Goal: Task Accomplishment & Management: Manage account settings

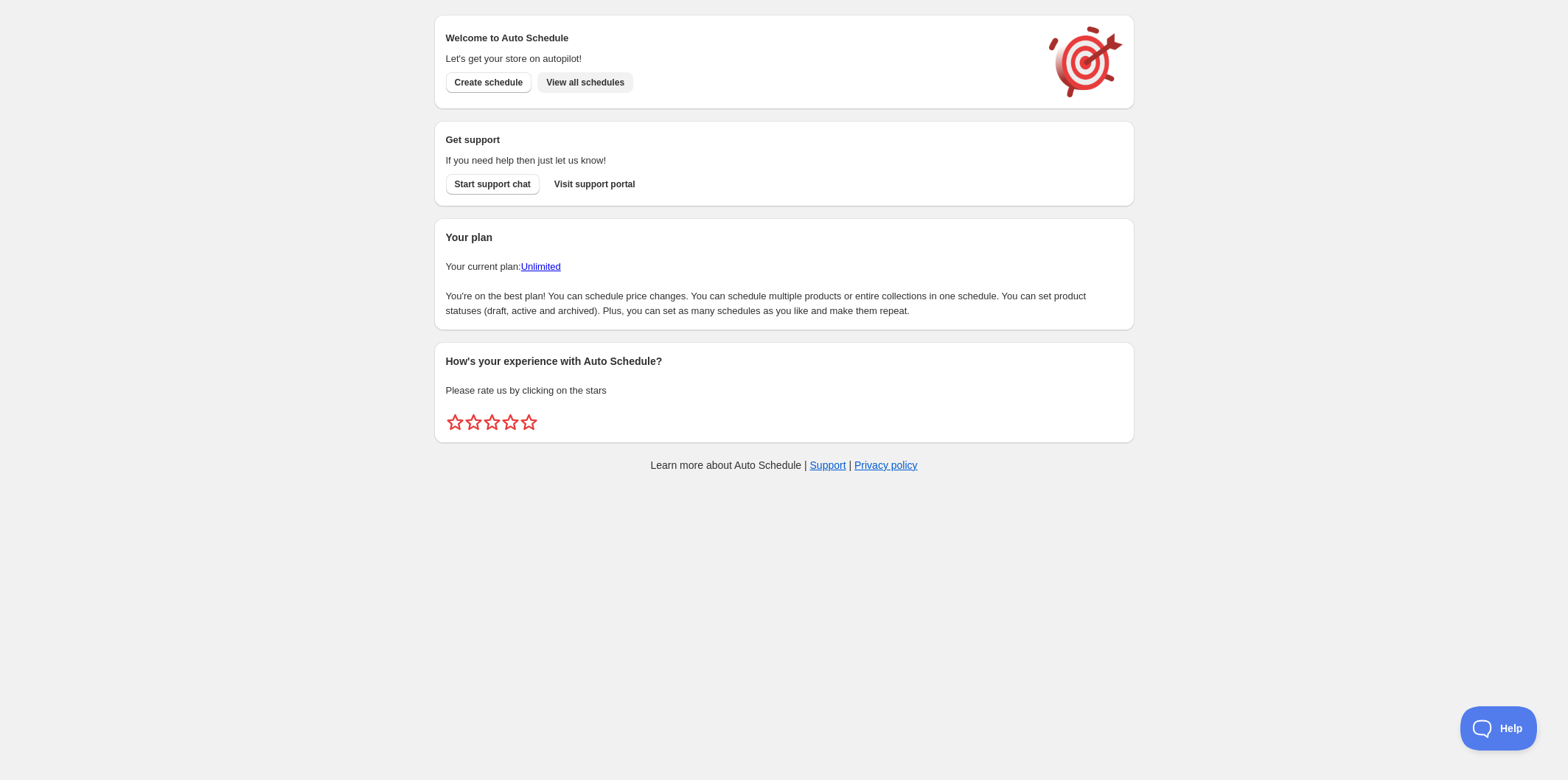
click at [596, 83] on span "View all schedules" at bounding box center [585, 82] width 78 height 12
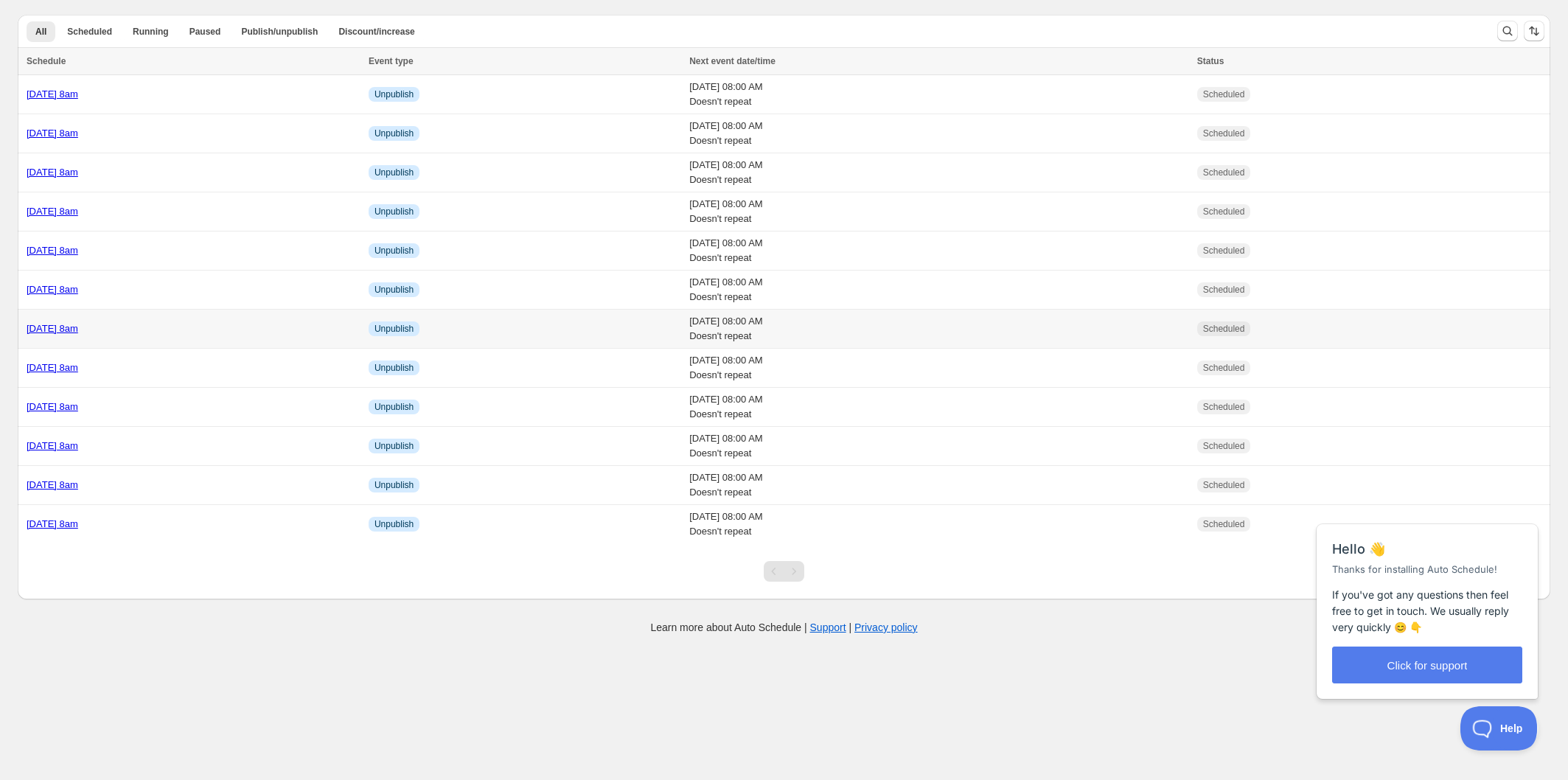
click at [229, 329] on div "[DATE] 8am" at bounding box center [192, 329] width 333 height 15
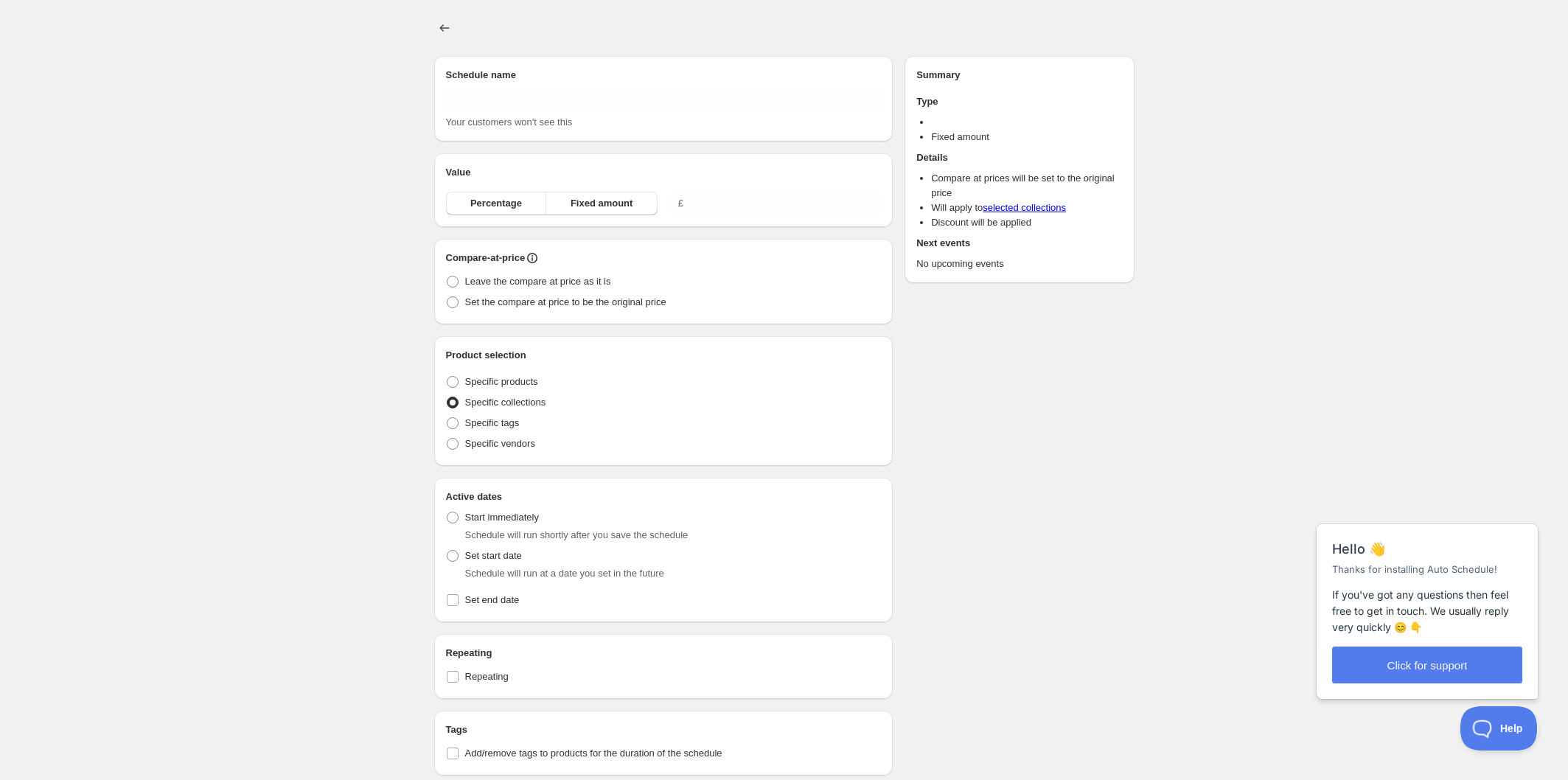
type input "[DATE] 8am"
radio input "true"
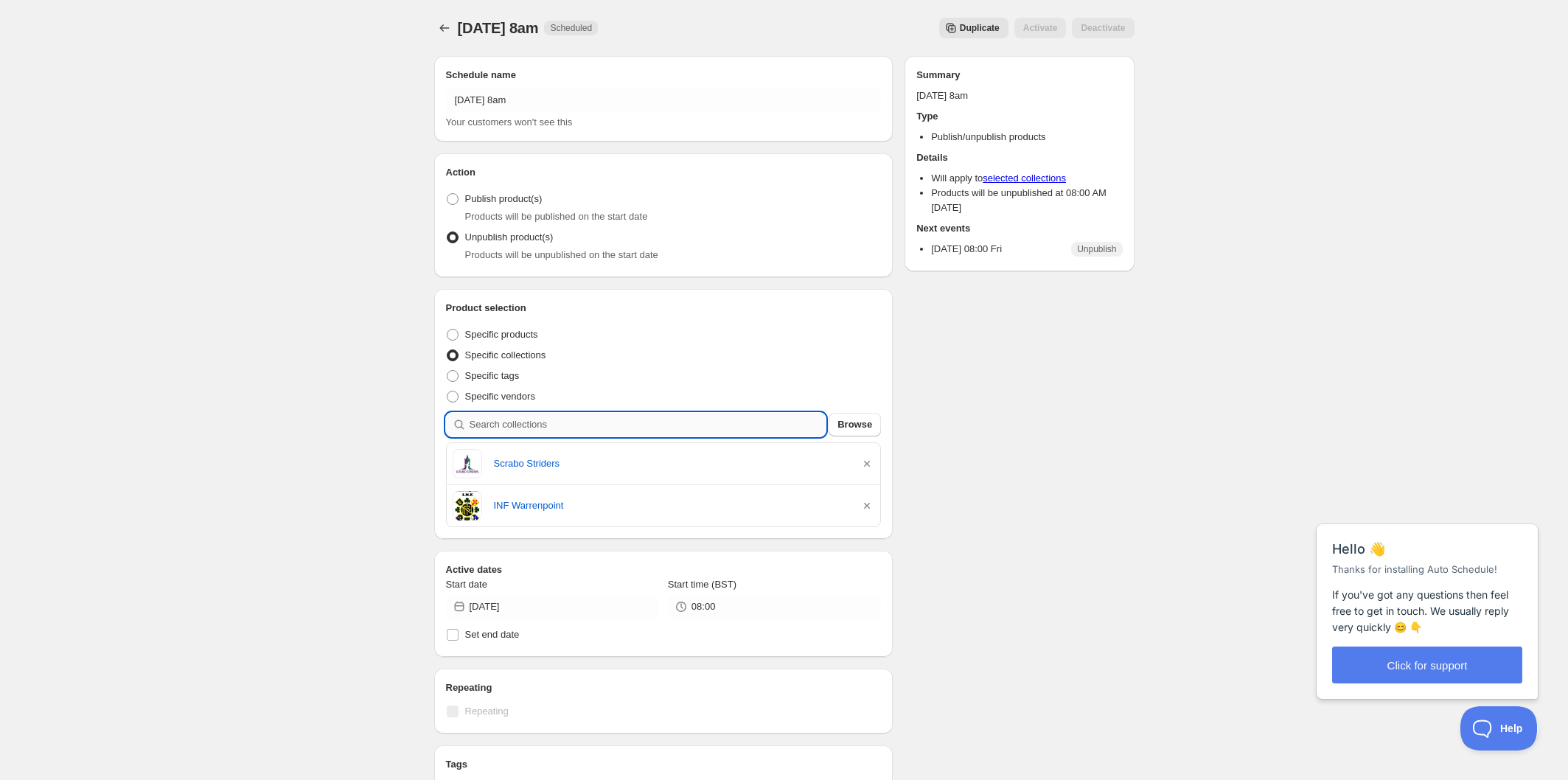
click at [592, 428] on input "search" at bounding box center [648, 424] width 357 height 24
type input "t"
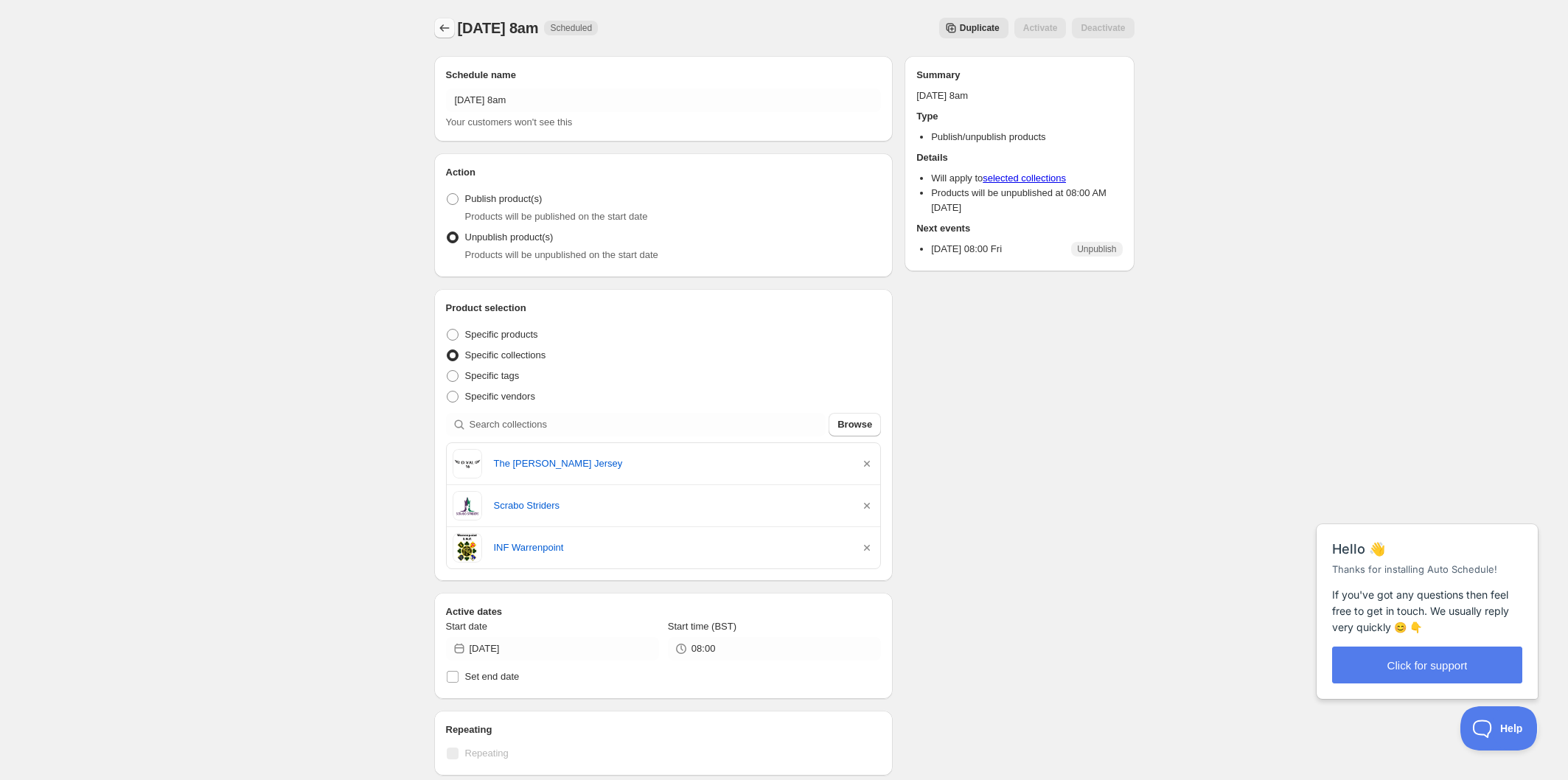
click at [441, 32] on icon "Schedules" at bounding box center [444, 28] width 15 height 15
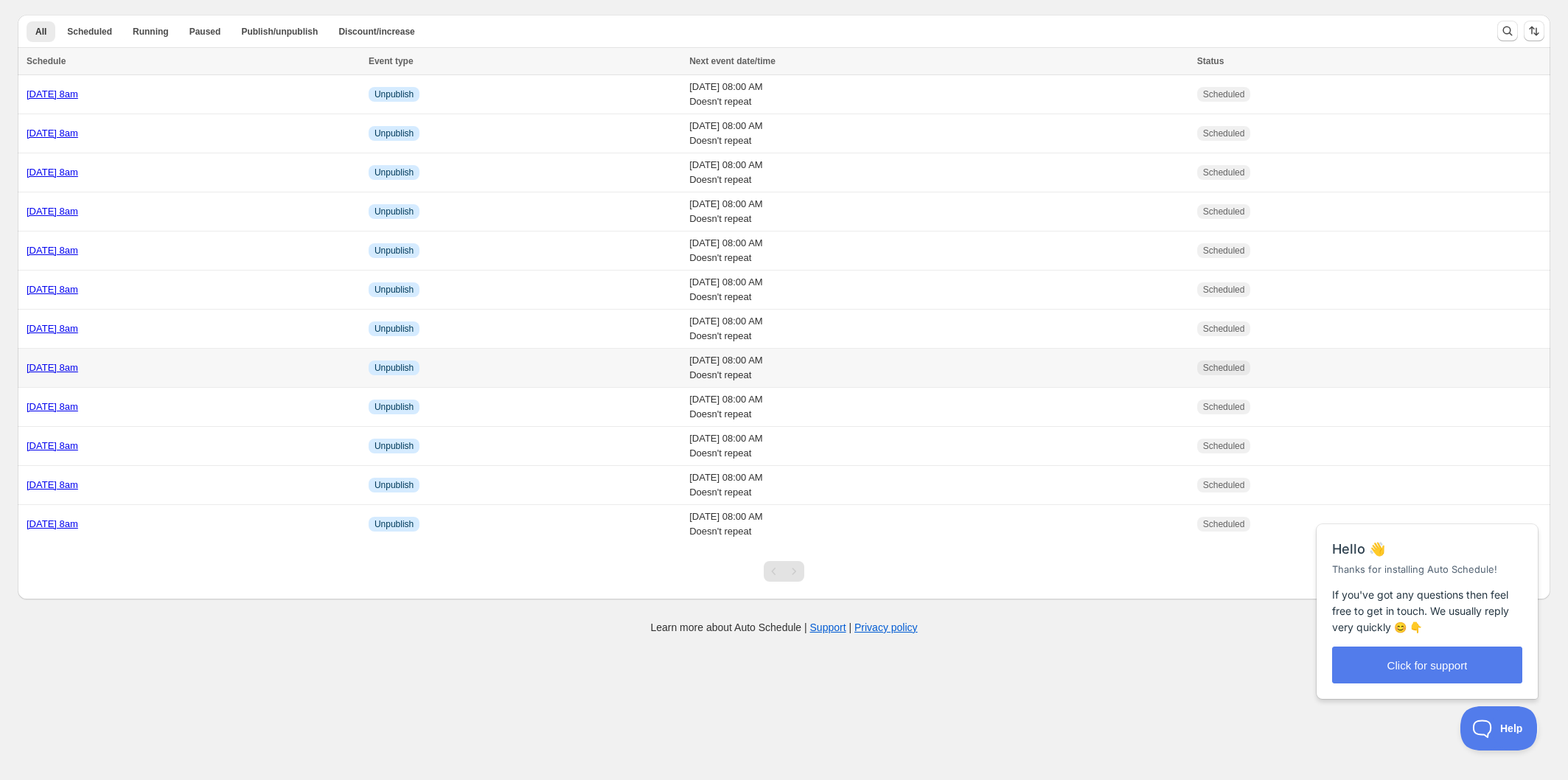
click at [260, 360] on div "[DATE] 8am" at bounding box center [192, 368] width 333 height 15
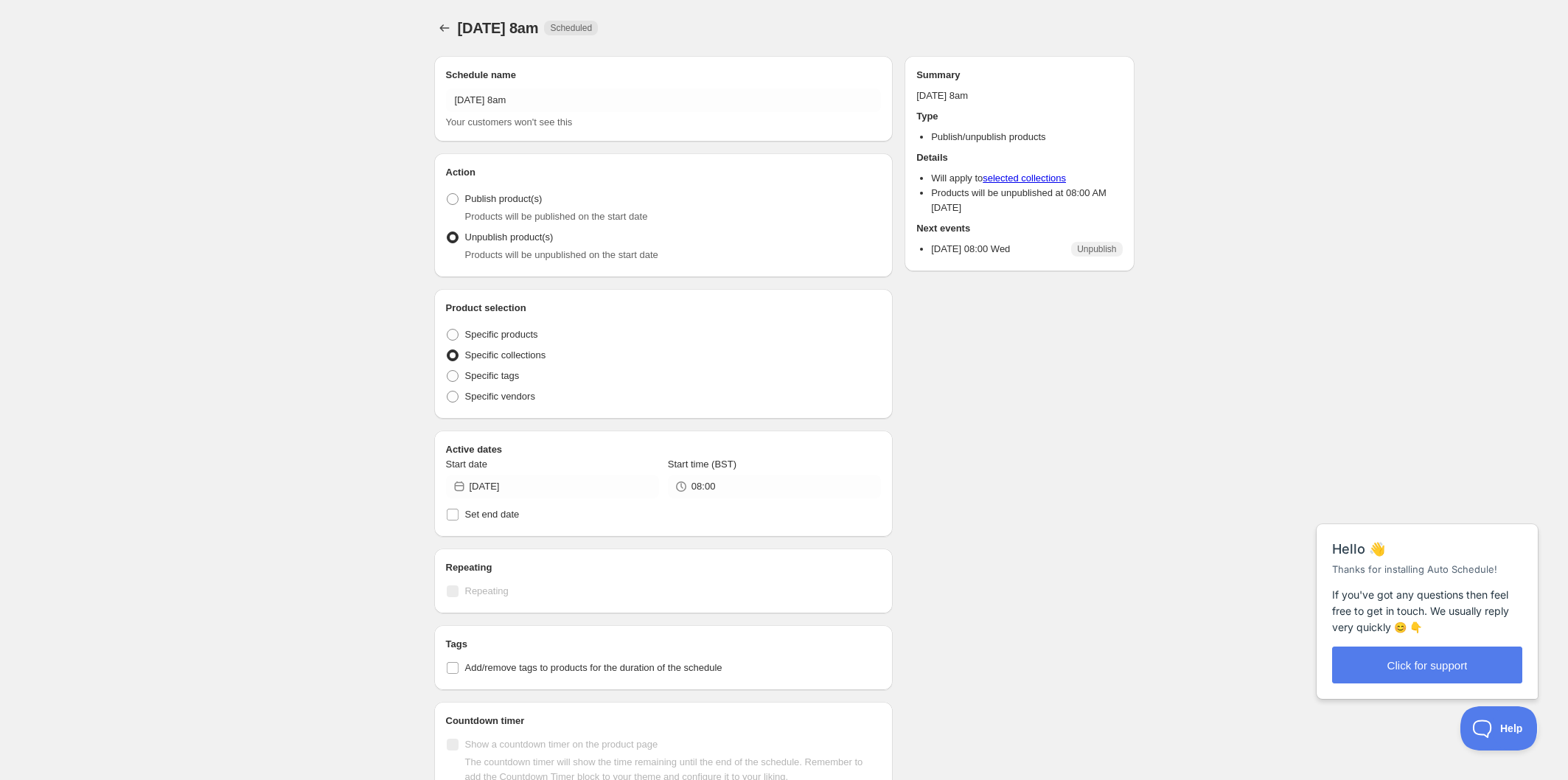
radio input "true"
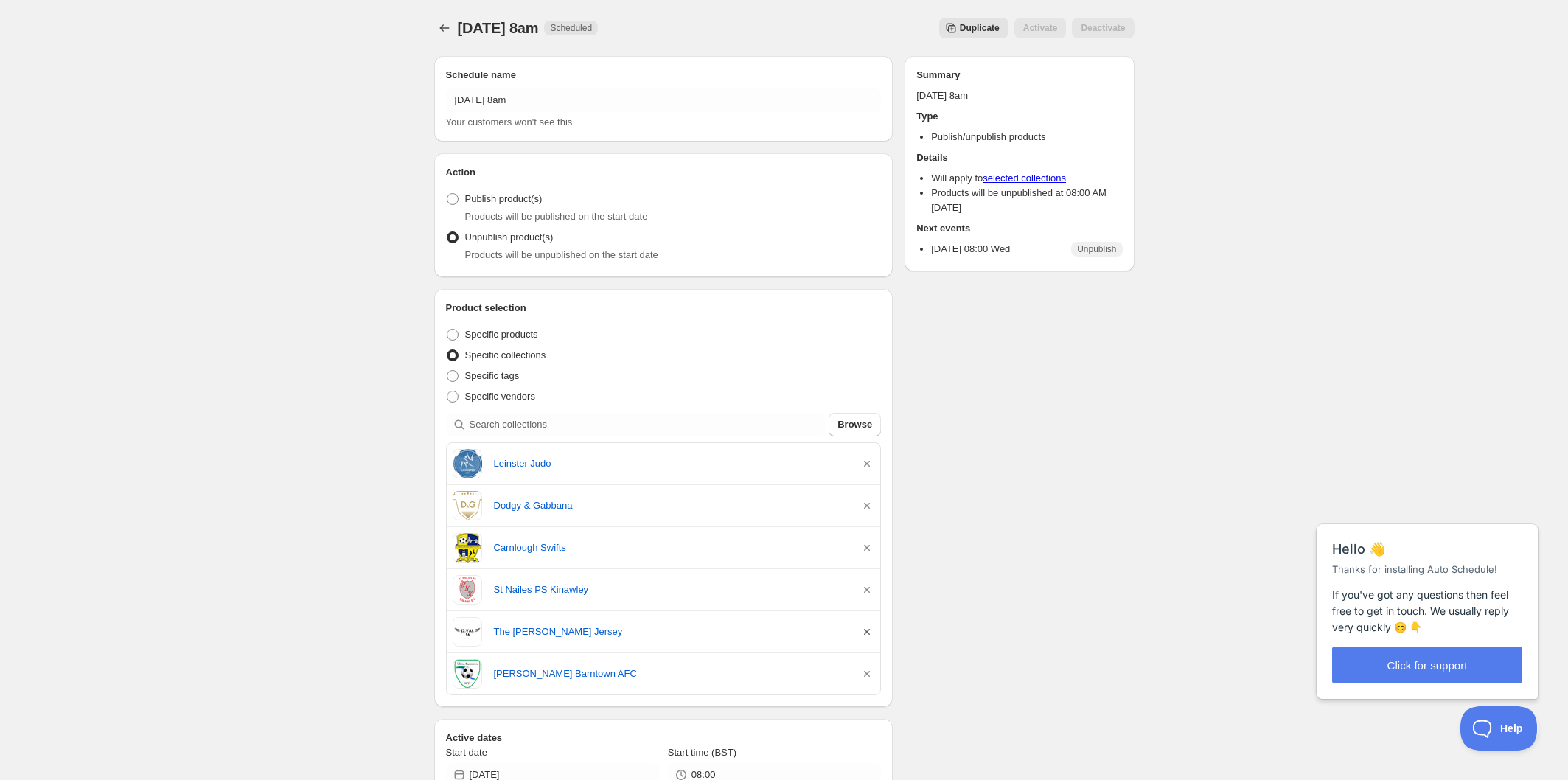
click at [867, 632] on icon "button" at bounding box center [867, 632] width 15 height 15
